Goal: Information Seeking & Learning: Learn about a topic

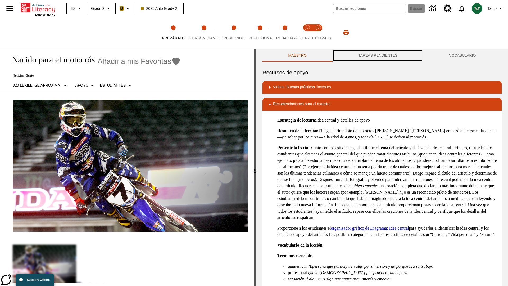
click at [378, 56] on button "TAREAS PENDIENTES" at bounding box center [378, 55] width 91 height 13
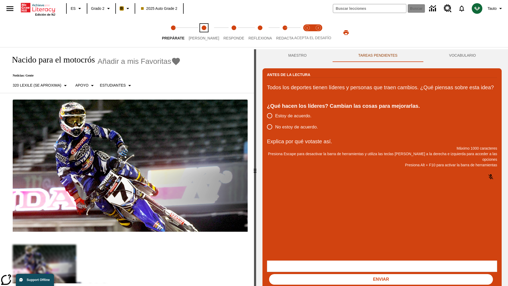
click at [200, 33] on span "[PERSON_NAME]" at bounding box center [204, 36] width 30 height 10
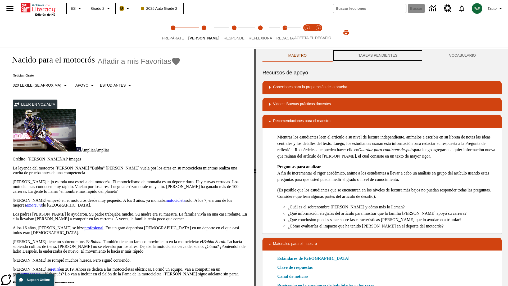
scroll to position [0, 0]
click at [378, 56] on button "TAREAS PENDIENTES" at bounding box center [378, 55] width 91 height 13
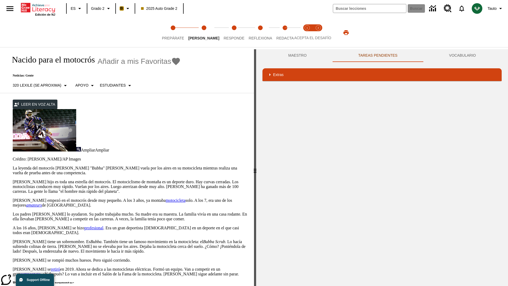
click at [13, 180] on p "[PERSON_NAME] hijo es toda una estrella del motocrós. El motociclismo de montañ…" at bounding box center [130, 187] width 235 height 14
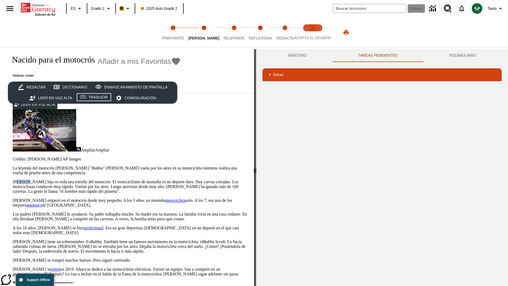
click at [94, 98] on div "Traducir" at bounding box center [98, 97] width 19 height 7
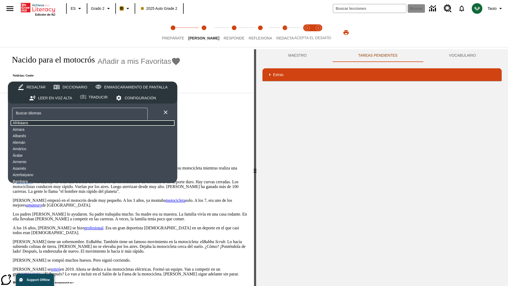
click at [52, 123] on button "Afrikáans" at bounding box center [92, 123] width 165 height 7
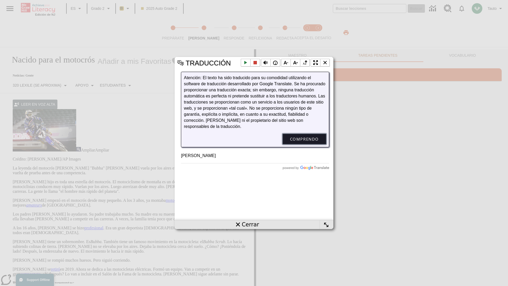
click at [305, 144] on button "Comprendo" at bounding box center [305, 139] width 44 height 11
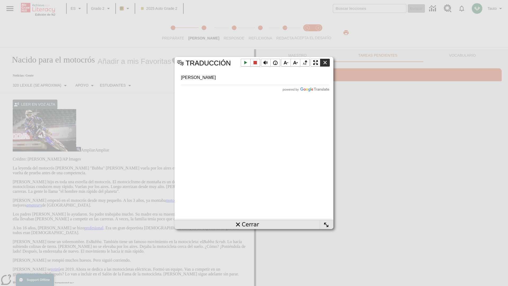
click at [325, 62] on li "Cerrar la ventana emergente" at bounding box center [325, 63] width 10 height 8
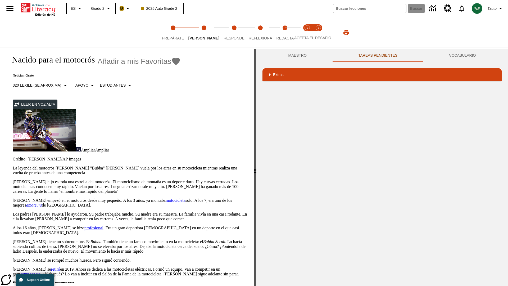
click at [13, 180] on p "James Stewart hijo es toda una estrella del motocrós. El motociclismo de montañ…" at bounding box center [130, 187] width 235 height 14
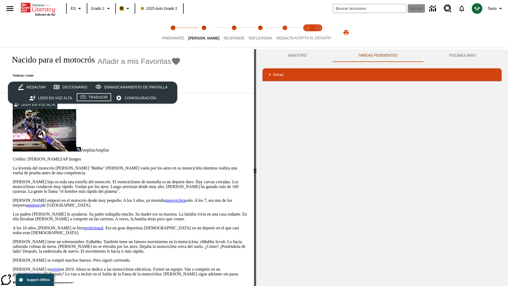
click at [94, 98] on div "Traducir" at bounding box center [98, 97] width 19 height 7
